Goal: Transaction & Acquisition: Book appointment/travel/reservation

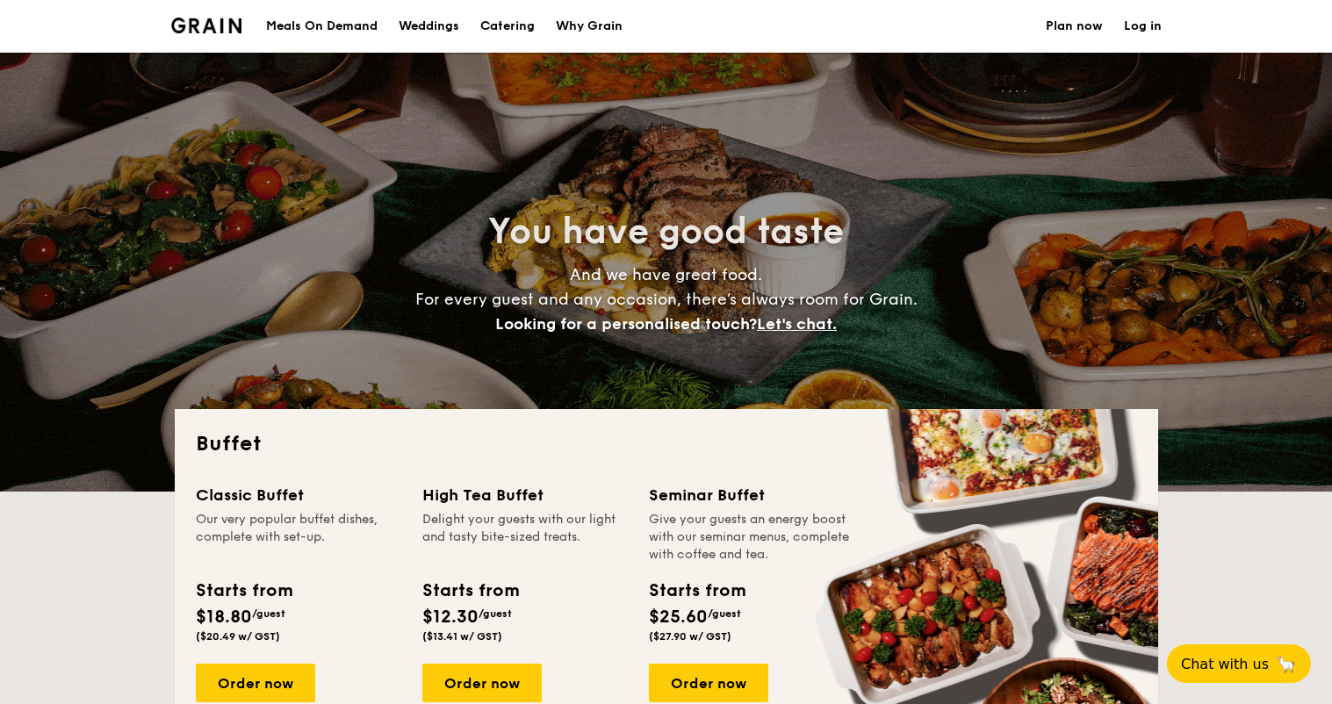
select select
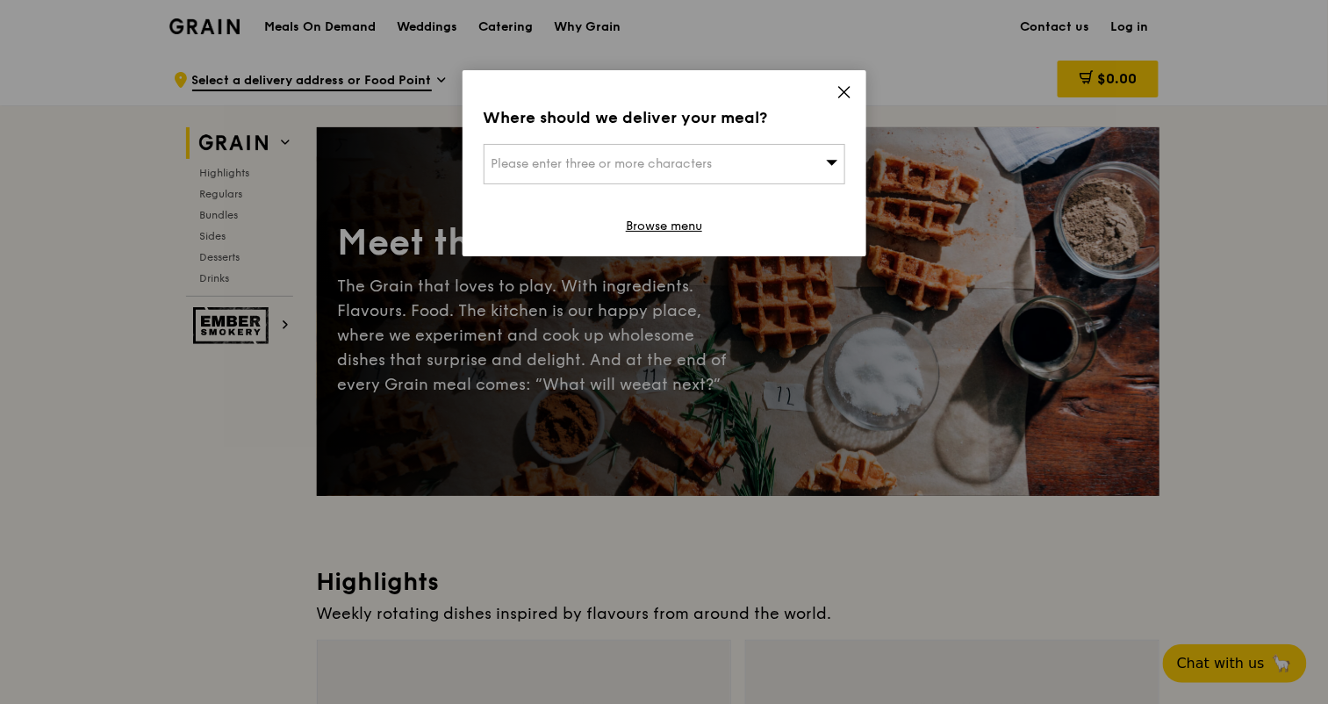
click at [852, 92] on icon at bounding box center [845, 92] width 16 height 16
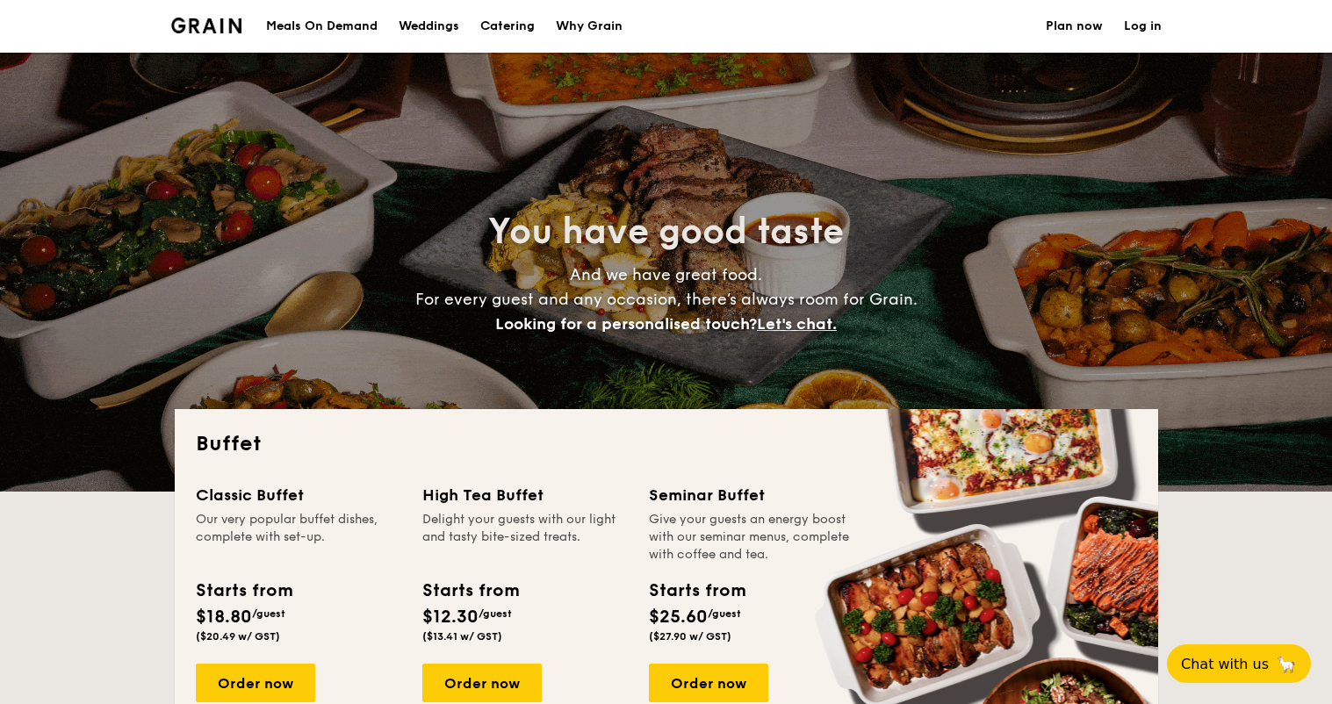
select select
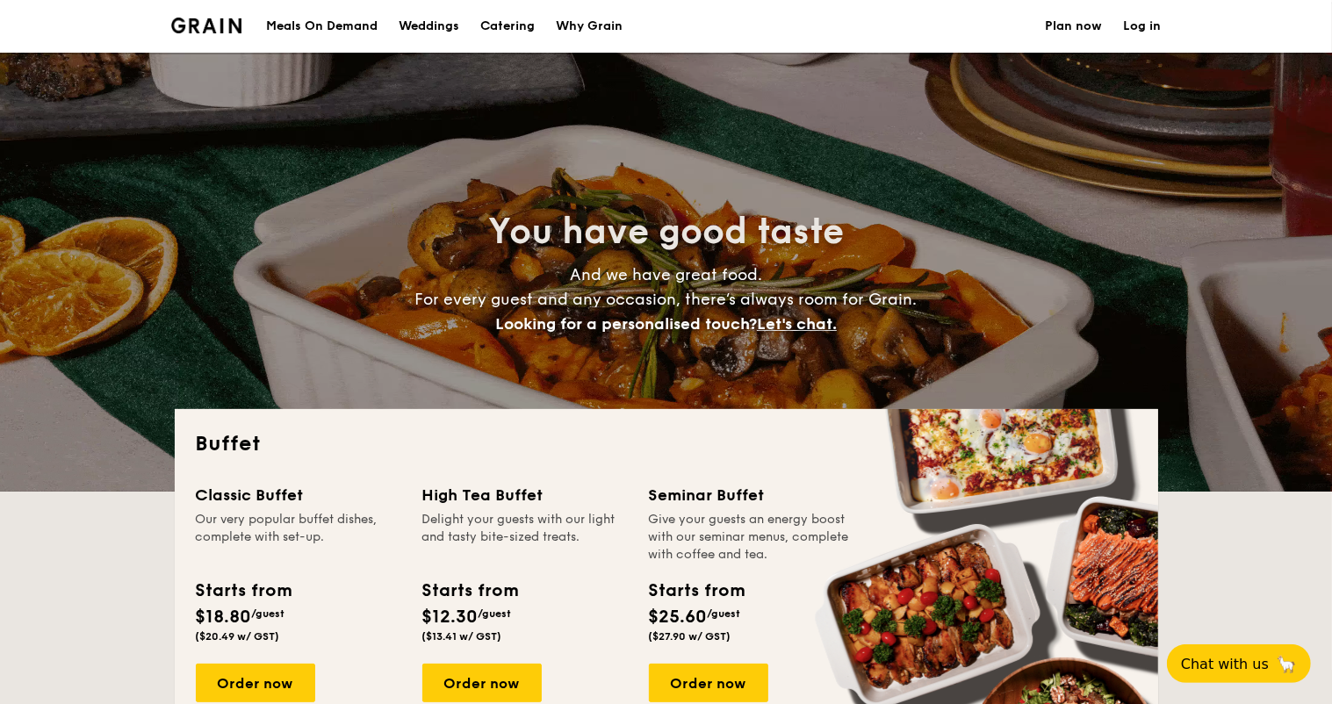
click at [443, 25] on div "Weddings" at bounding box center [429, 26] width 61 height 53
